Goal: Communication & Community: Answer question/provide support

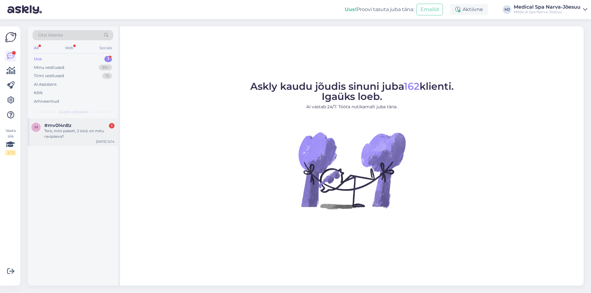
click at [68, 126] on span "#mv0l4n8z" at bounding box center [57, 126] width 27 height 6
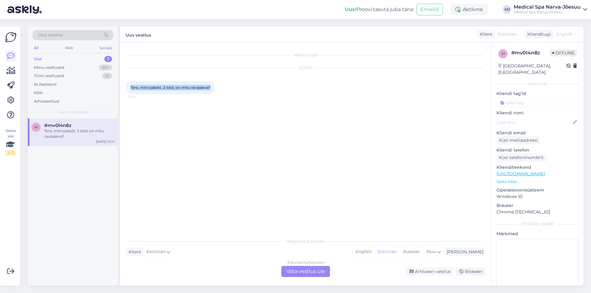
drag, startPoint x: 171, startPoint y: 87, endPoint x: 124, endPoint y: 88, distance: 47.1
click at [124, 88] on div "Vestlus algas [DATE] Tere, mini pakett, 2 ööd, on mitu ravipäeva? 12:14 Valige …" at bounding box center [305, 164] width 371 height 244
copy span "Tere, mini pakett, 2 ööd, on mitu ravipäeva?"
click at [296, 273] on div "Estonian to Estonian Võta vestlus üle" at bounding box center [305, 271] width 49 height 11
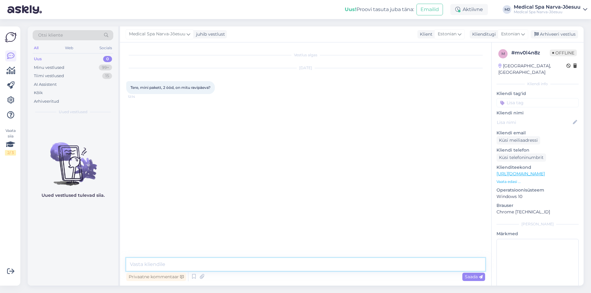
click at [200, 261] on textarea at bounding box center [305, 264] width 359 height 13
type textarea "[PERSON_NAME]"
type textarea "Tere päevast!"
type textarea "Täname"
drag, startPoint x: 139, startPoint y: 267, endPoint x: 86, endPoint y: 268, distance: 53.0
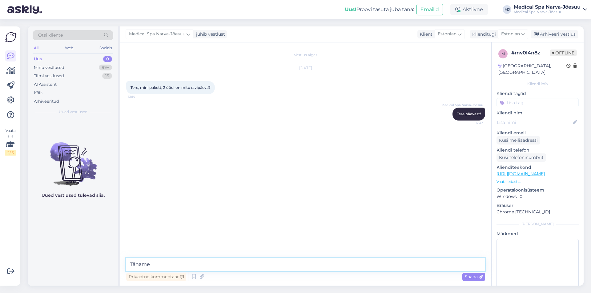
click at [86, 268] on div "Otsi kliente All Web Socials Uus 0 Minu vestlused 99+ Tiimi vestlused 15 AI Ass…" at bounding box center [306, 156] width 556 height 260
click at [441, 114] on icon at bounding box center [443, 114] width 4 height 4
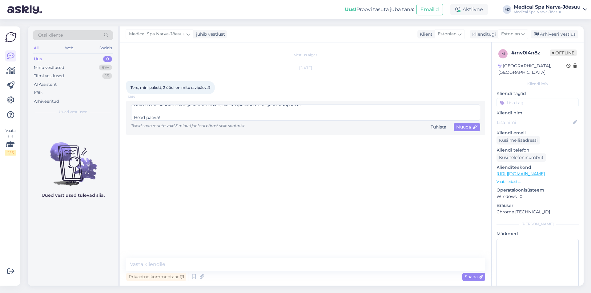
scroll to position [43, 0]
type textarea "Tere päevast! Täname kirja eest. Tere! Mini-pakett 2 ööd = 2 ravipäeva. Näiteks…"
click at [466, 124] on div "Muuda" at bounding box center [467, 127] width 26 height 8
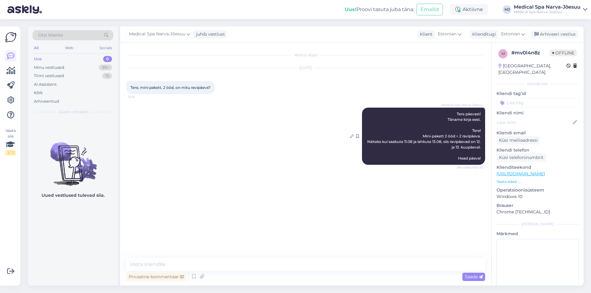
click at [351, 136] on icon at bounding box center [352, 137] width 4 height 4
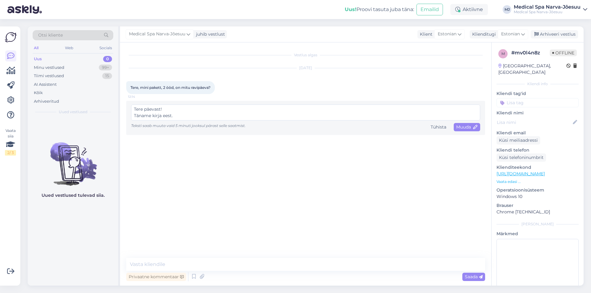
click at [169, 114] on textarea "Tere päevast! Täname kirja eest. Tere! Mini-pakett 2 ööd = 2 ravipäeva. Näiteks…" at bounding box center [305, 113] width 349 height 16
click at [486, 239] on div "Vestlus algas [DATE] Tere, mini pakett, 2 ööd, on mitu ravipäeva? 12:14 Tere pä…" at bounding box center [308, 151] width 365 height 204
click at [448, 155] on div "Vestlus algas [DATE] Tere, mini pakett, 2 ööd, on mitu ravipäeva? 12:14 Tere pä…" at bounding box center [308, 151] width 365 height 204
click at [469, 129] on span "Muuda" at bounding box center [467, 127] width 22 height 6
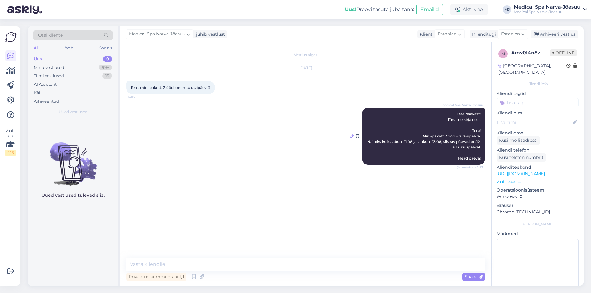
click at [352, 135] on icon at bounding box center [352, 137] width 4 height 4
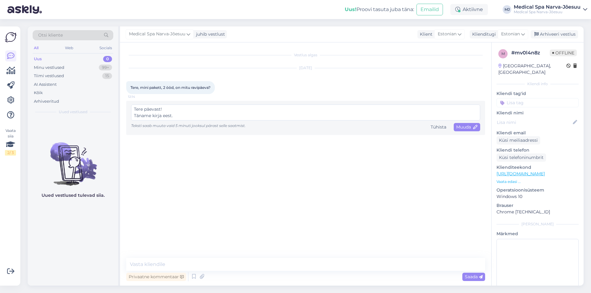
click at [180, 116] on textarea "Tere päevast! Täname kirja eest. Tere! Mini-pakett 2 ööd = 2 ravipäeva. Näiteks…" at bounding box center [305, 113] width 349 height 16
click at [216, 111] on textarea "Tere päevast! Täname kirja eest. Mini-pakett 2 ööd = 2 ravipäeva. Näiteks kui s…" at bounding box center [305, 113] width 349 height 16
type textarea "Tere päevast! Täname kirja eest. Mini-pakett 2 ööd = 2 ravipäeva. Näiteks kui s…"
click at [471, 128] on span "Muuda" at bounding box center [467, 127] width 22 height 6
